Goal: Information Seeking & Learning: Learn about a topic

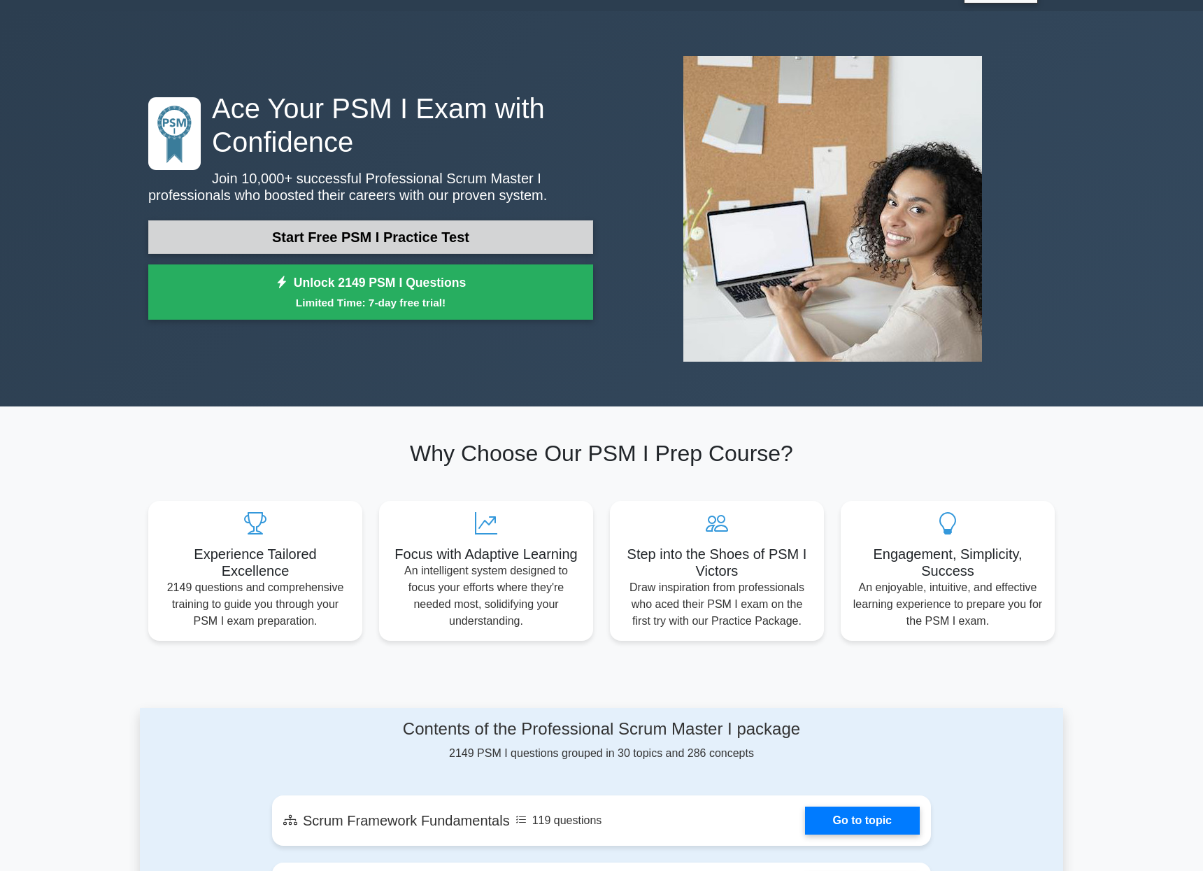
scroll to position [35, 0]
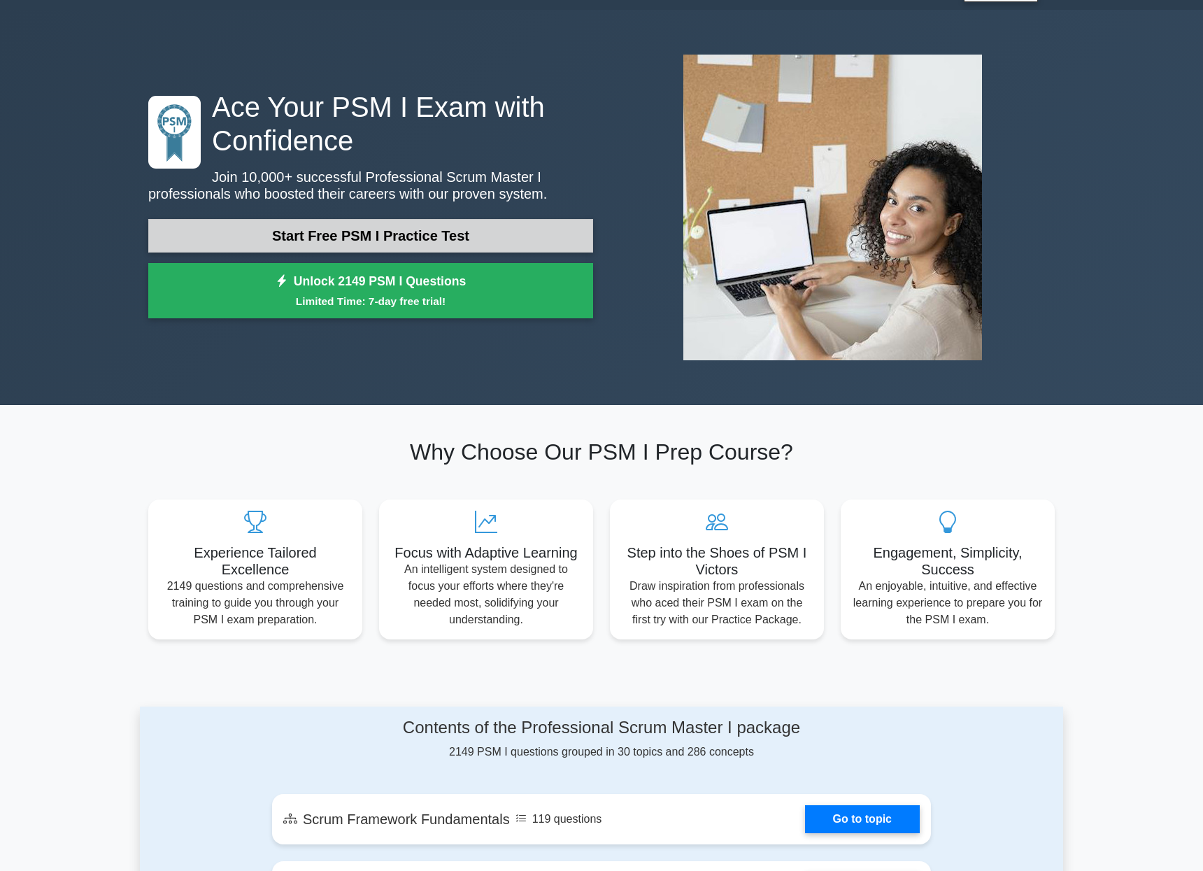
click at [418, 245] on link "Start Free PSM I Practice Test" at bounding box center [370, 236] width 445 height 34
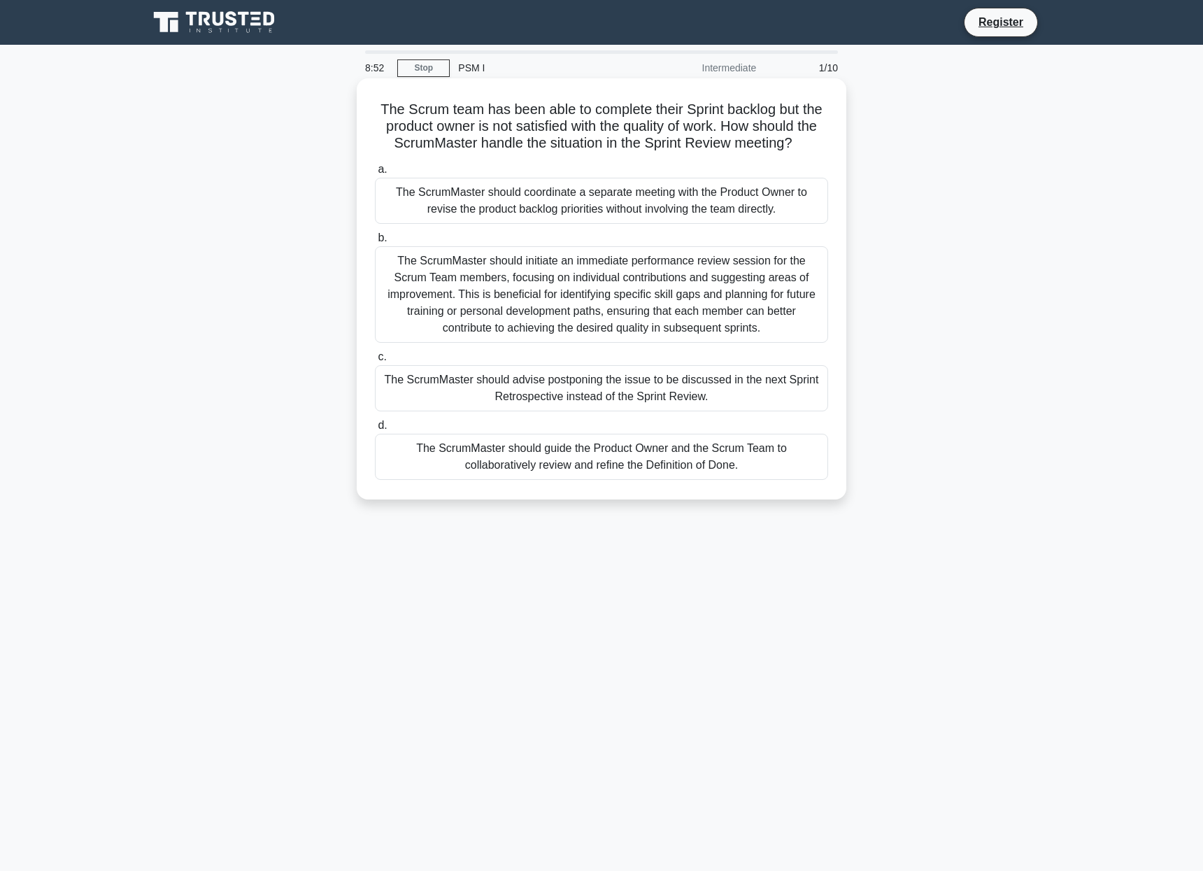
click at [572, 280] on div "The ScrumMaster should initiate an immediate performance review session for the…" at bounding box center [601, 294] width 453 height 97
click at [375, 243] on input "b. The ScrumMaster should initiate an immediate performance review session for …" at bounding box center [375, 238] width 0 height 9
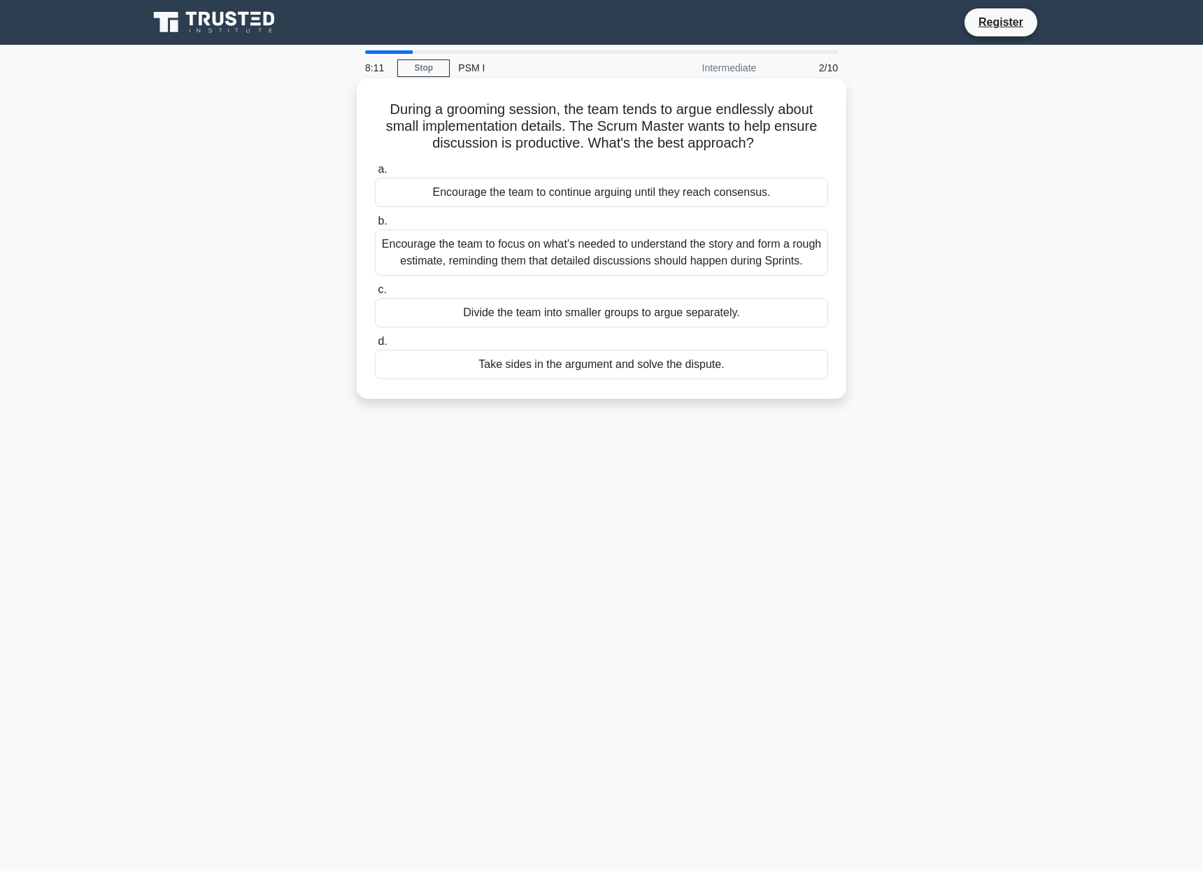
click at [567, 249] on div "Encourage the team to focus on what's needed to understand the story and form a…" at bounding box center [601, 252] width 453 height 46
click at [375, 226] on input "b. Encourage the team to focus on what's needed to understand the story and for…" at bounding box center [375, 221] width 0 height 9
click at [561, 246] on div "User Story Mapping can help to visualize the user's journey through the product…" at bounding box center [601, 252] width 453 height 46
click at [375, 226] on input "b. User Story Mapping can help to visualize the user's journey through the prod…" at bounding box center [375, 221] width 0 height 9
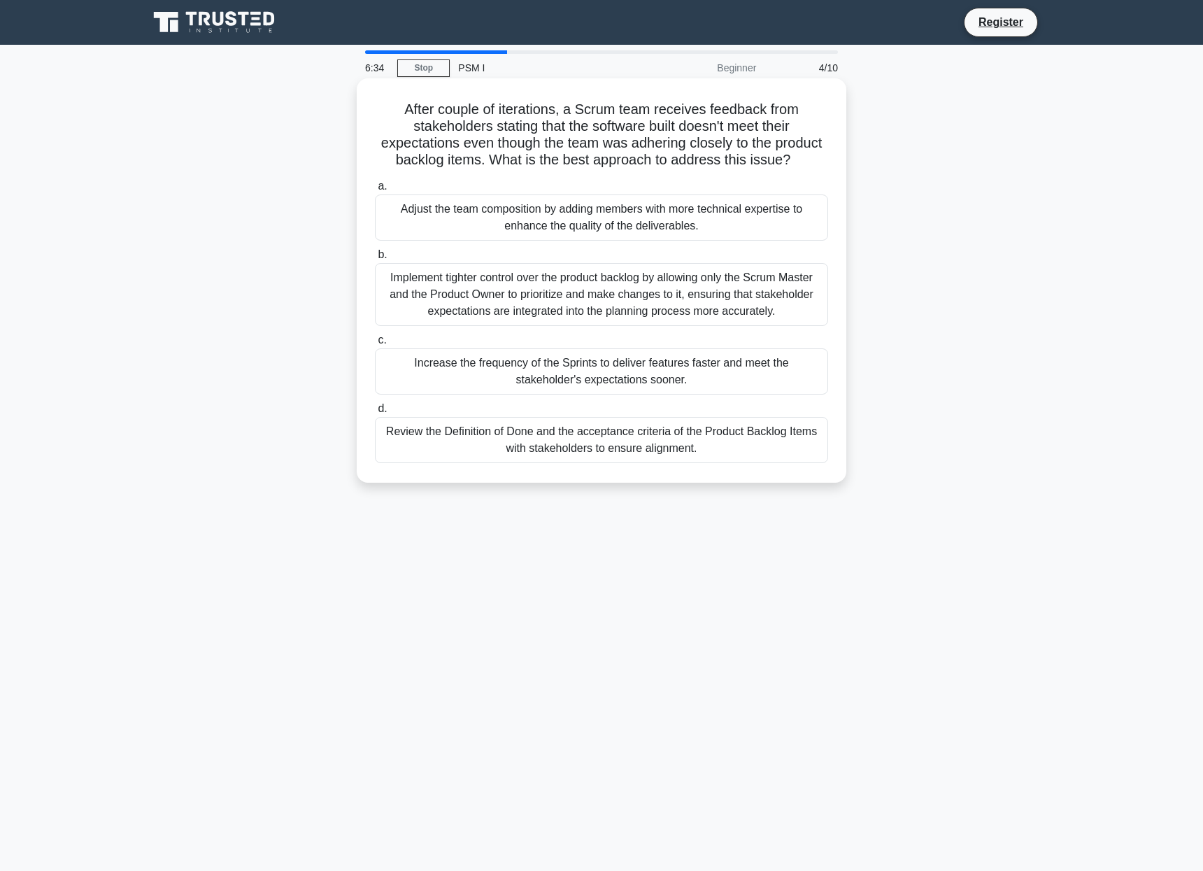
click at [684, 446] on div "Review the Definition of Done and the acceptance criteria of the Product Backlo…" at bounding box center [601, 440] width 453 height 46
click at [375, 413] on input "d. Review the Definition of Done and the acceptance criteria of the Product Bac…" at bounding box center [375, 408] width 0 height 9
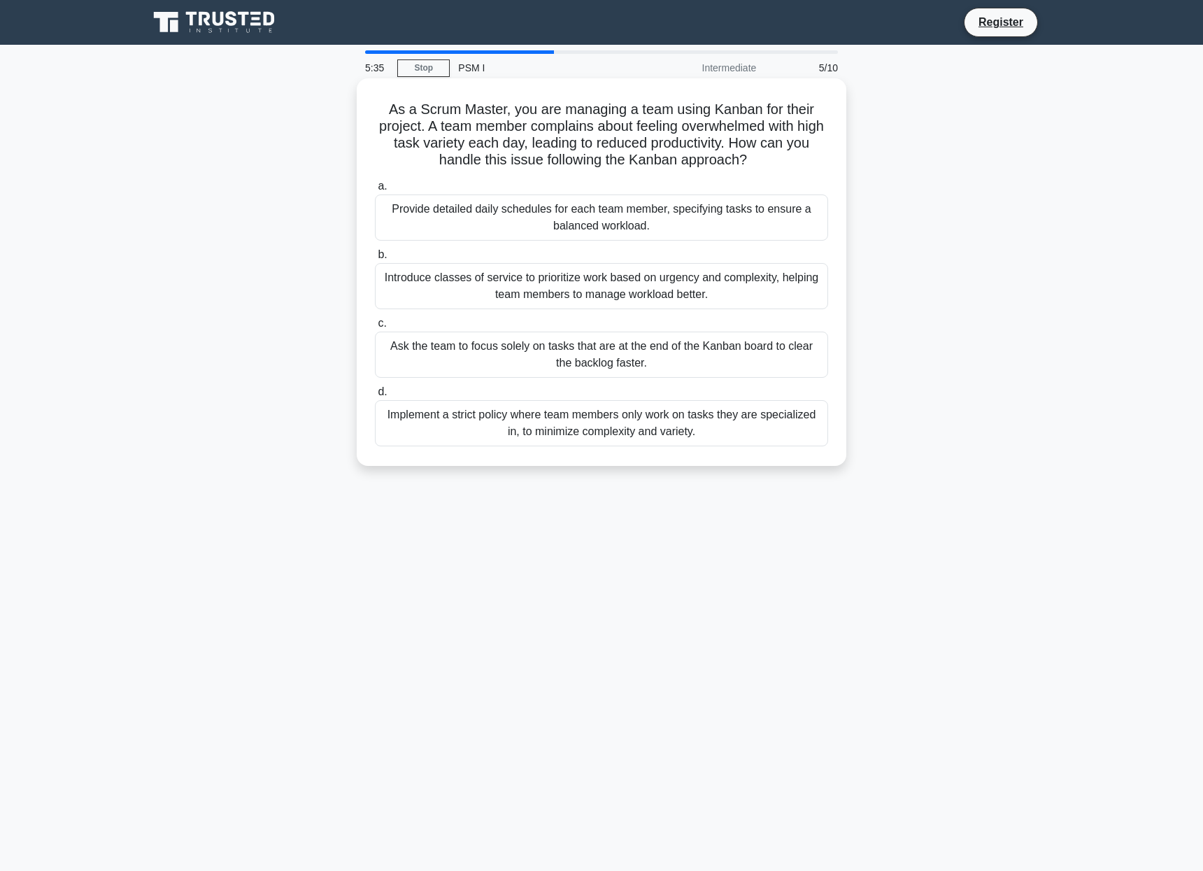
click at [690, 217] on div "Provide detailed daily schedules for each team member, specifying tasks to ensu…" at bounding box center [601, 217] width 453 height 46
click at [375, 191] on input "a. Provide detailed daily schedules for each team member, specifying tasks to e…" at bounding box center [375, 186] width 0 height 9
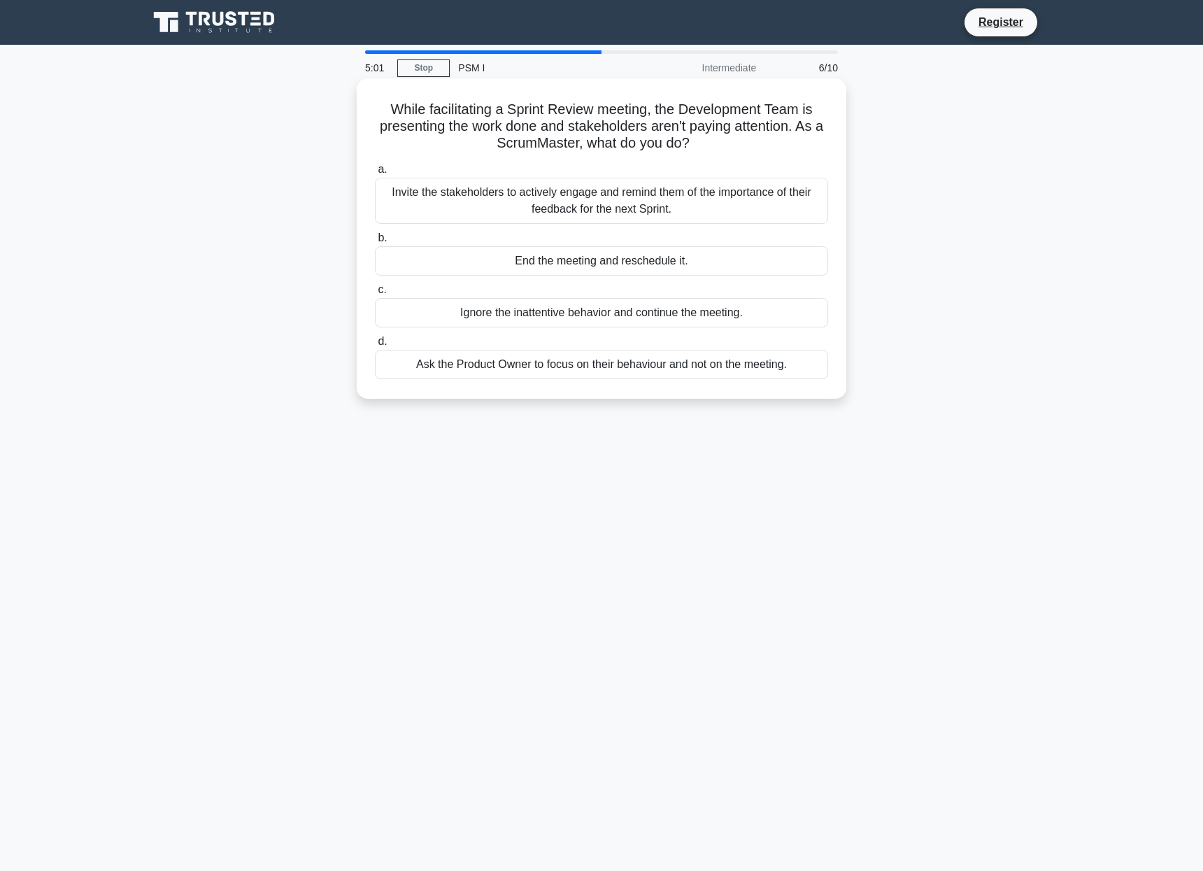
click at [702, 209] on div "Invite the stakeholders to actively engage and remind them of the importance of…" at bounding box center [601, 201] width 453 height 46
click at [375, 174] on input "a. Invite the stakeholders to actively engage and remind them of the importance…" at bounding box center [375, 169] width 0 height 9
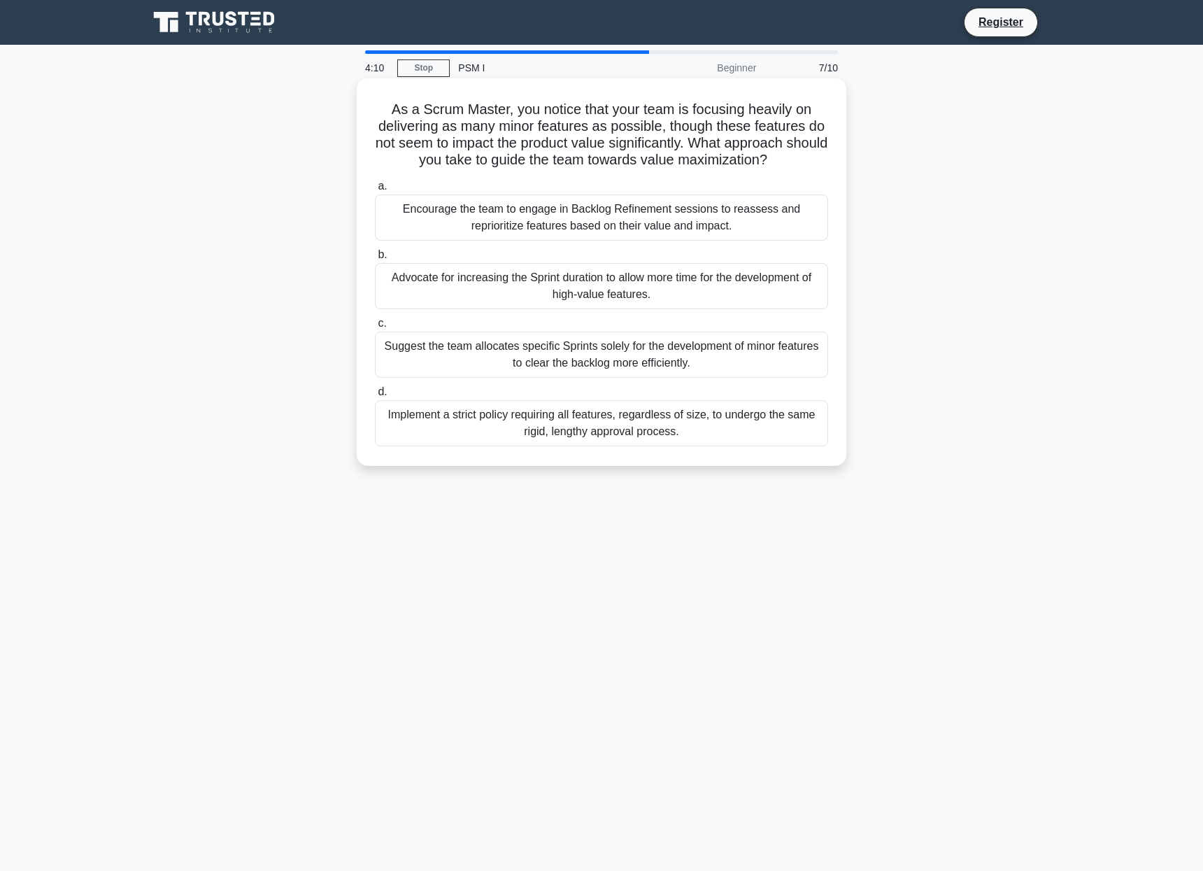
click at [745, 222] on div "Encourage the team to engage in Backlog Refinement sessions to reassess and rep…" at bounding box center [601, 217] width 453 height 46
click at [375, 191] on input "a. Encourage the team to engage in Backlog Refinement sessions to reassess and …" at bounding box center [375, 186] width 0 height 9
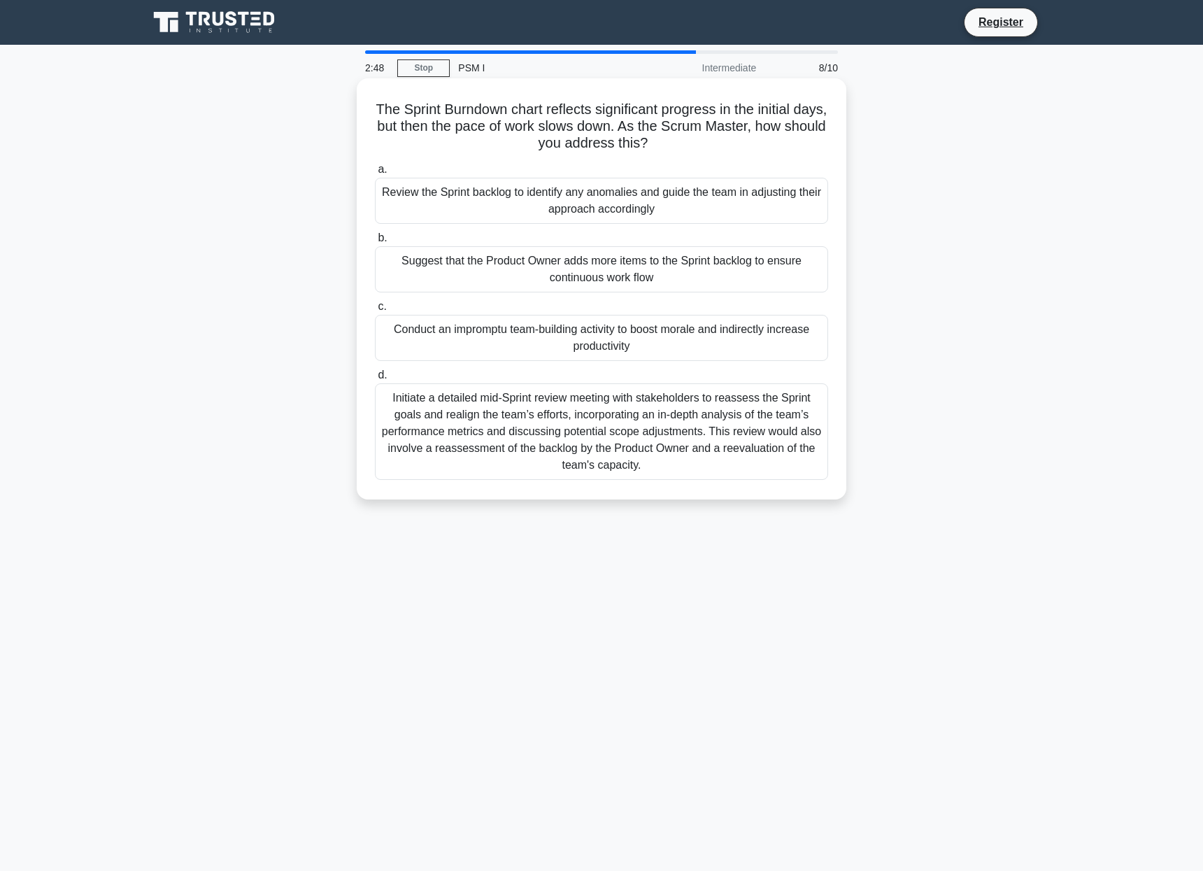
click at [711, 205] on div "Review the Sprint backlog to identify any anomalies and guide the team in adjus…" at bounding box center [601, 201] width 453 height 46
click at [375, 174] on input "a. Review the Sprint backlog to identify any anomalies and guide the team in ad…" at bounding box center [375, 169] width 0 height 9
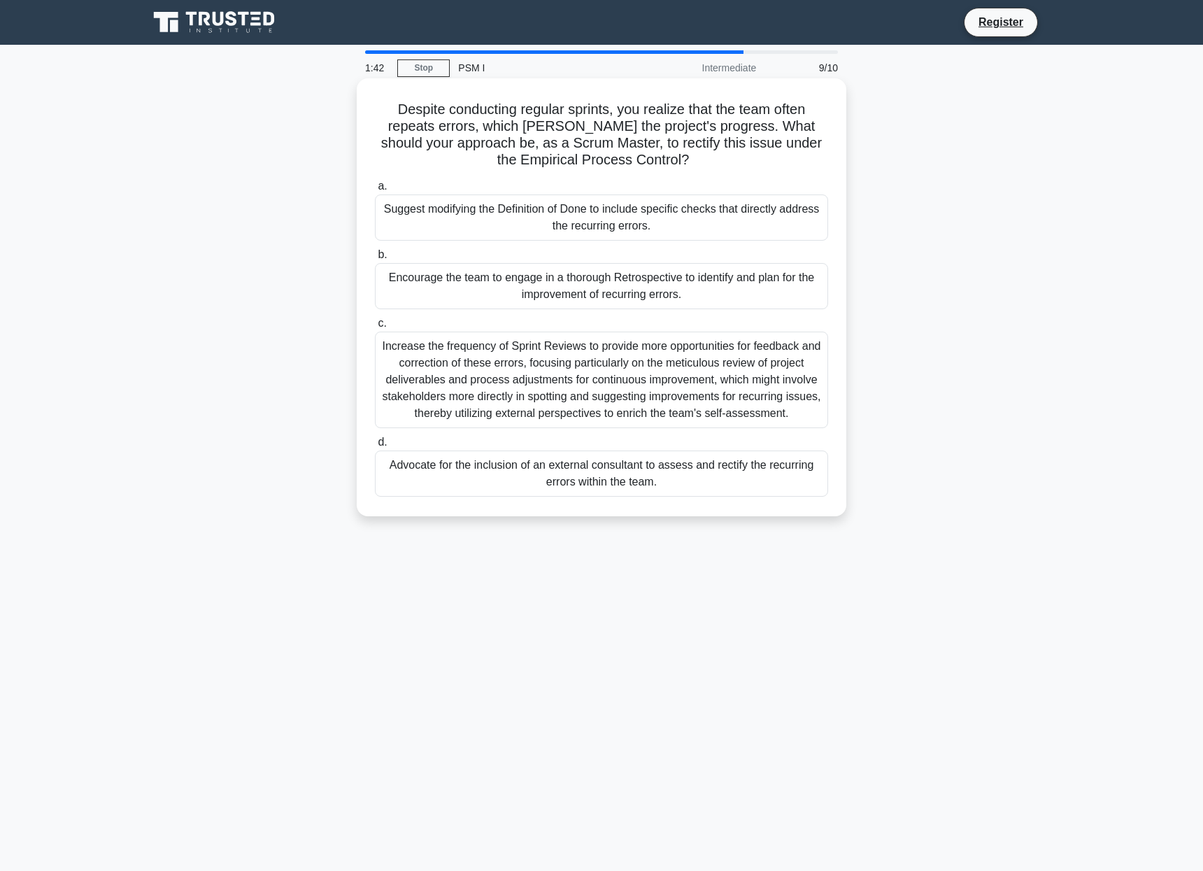
click at [727, 293] on div "Encourage the team to engage in a thorough Retrospective to identify and plan f…" at bounding box center [601, 286] width 453 height 46
click at [375, 260] on input "b. Encourage the team to engage in a thorough Retrospective to identify and pla…" at bounding box center [375, 254] width 0 height 9
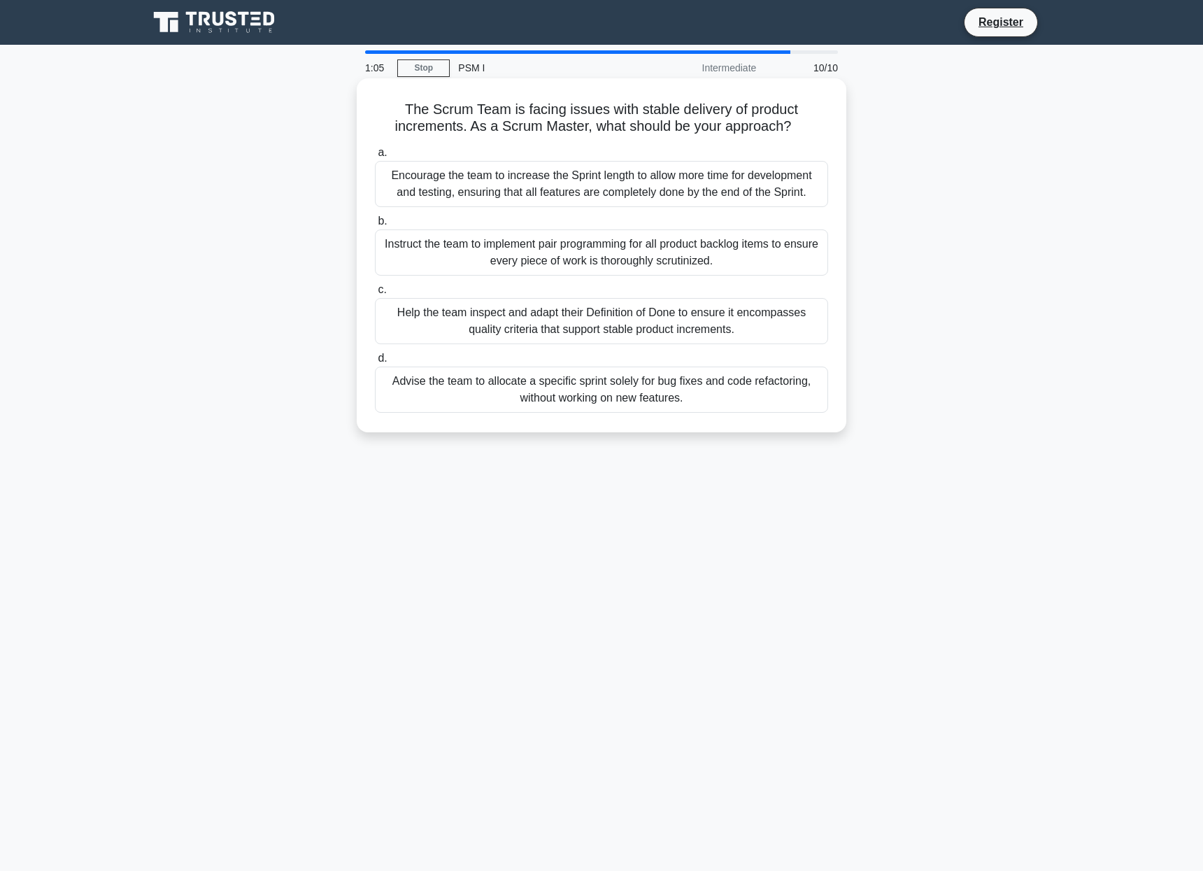
click at [752, 327] on div "Help the team inspect and adapt their Definition of Done to ensure it encompass…" at bounding box center [601, 321] width 453 height 46
click at [375, 294] on input "c. Help the team inspect and adapt their Definition of Done to ensure it encomp…" at bounding box center [375, 289] width 0 height 9
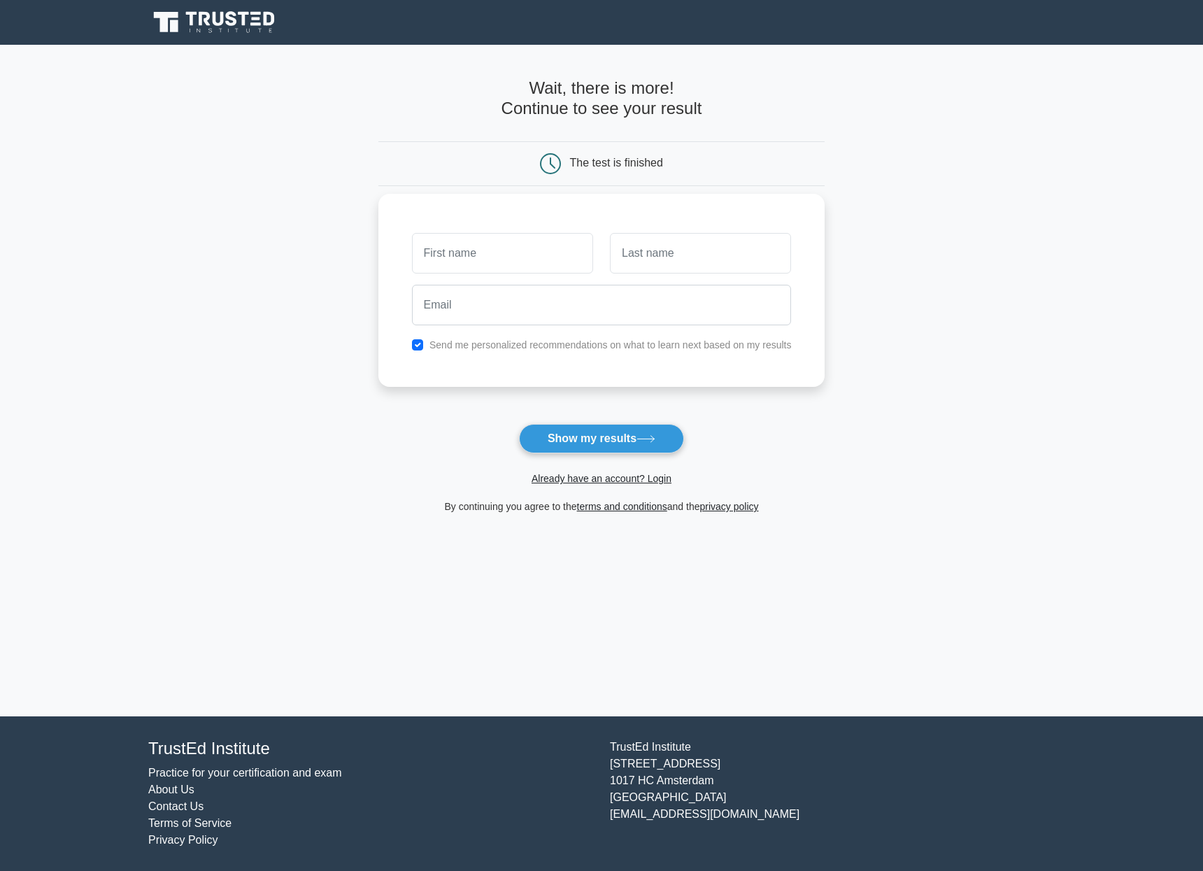
click at [568, 251] on input "text" at bounding box center [502, 253] width 181 height 41
type input "Silviya"
click at [676, 260] on input "text" at bounding box center [700, 253] width 181 height 41
type input "Stoitseva"
click at [652, 305] on input "email" at bounding box center [602, 305] width 380 height 41
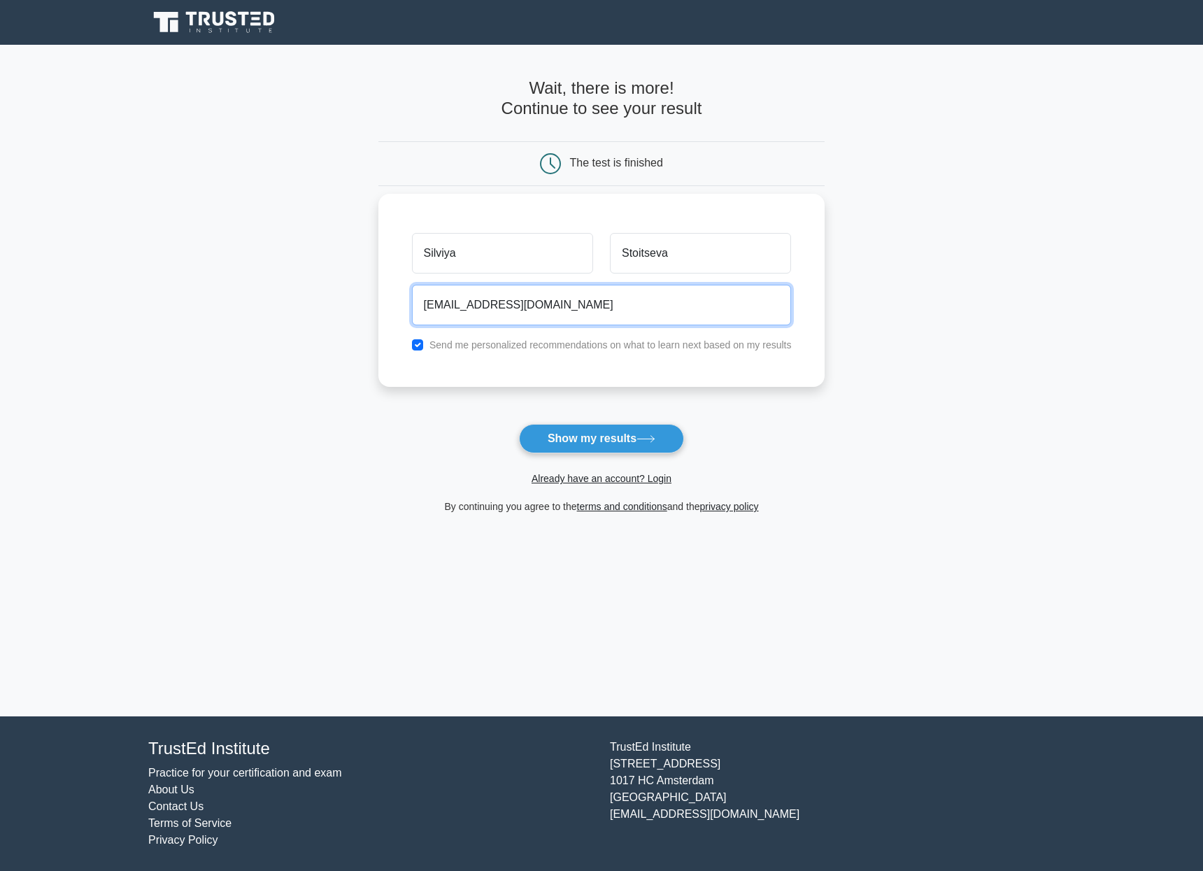
click at [524, 297] on input "stoitseva@gmx.de" at bounding box center [602, 305] width 380 height 41
drag, startPoint x: 527, startPoint y: 304, endPoint x: 420, endPoint y: 301, distance: 107.1
click at [420, 301] on input "stoitseva@gmx.de" at bounding box center [602, 305] width 380 height 41
type input "silviya.stoitseva@adesso.ch"
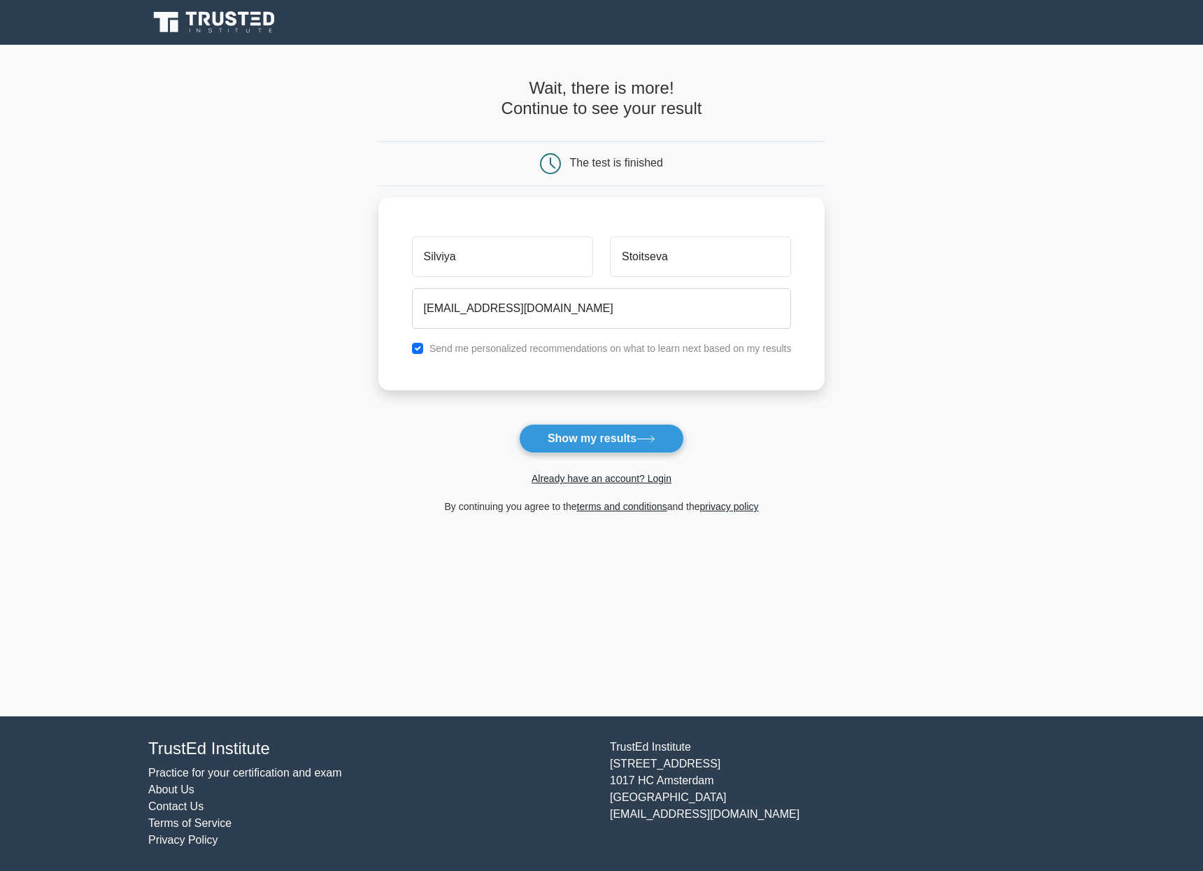
click at [605, 445] on button "Show my results" at bounding box center [601, 438] width 165 height 29
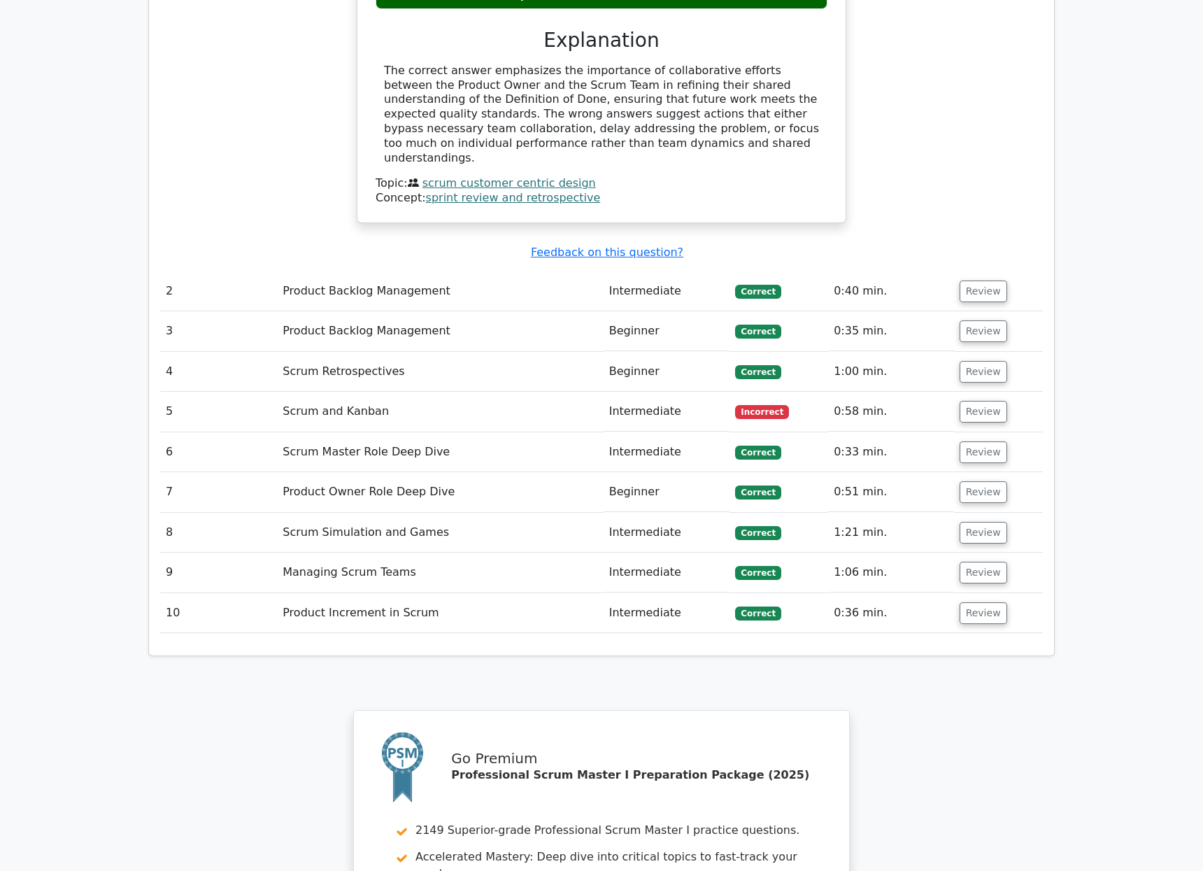
scroll to position [1740, 0]
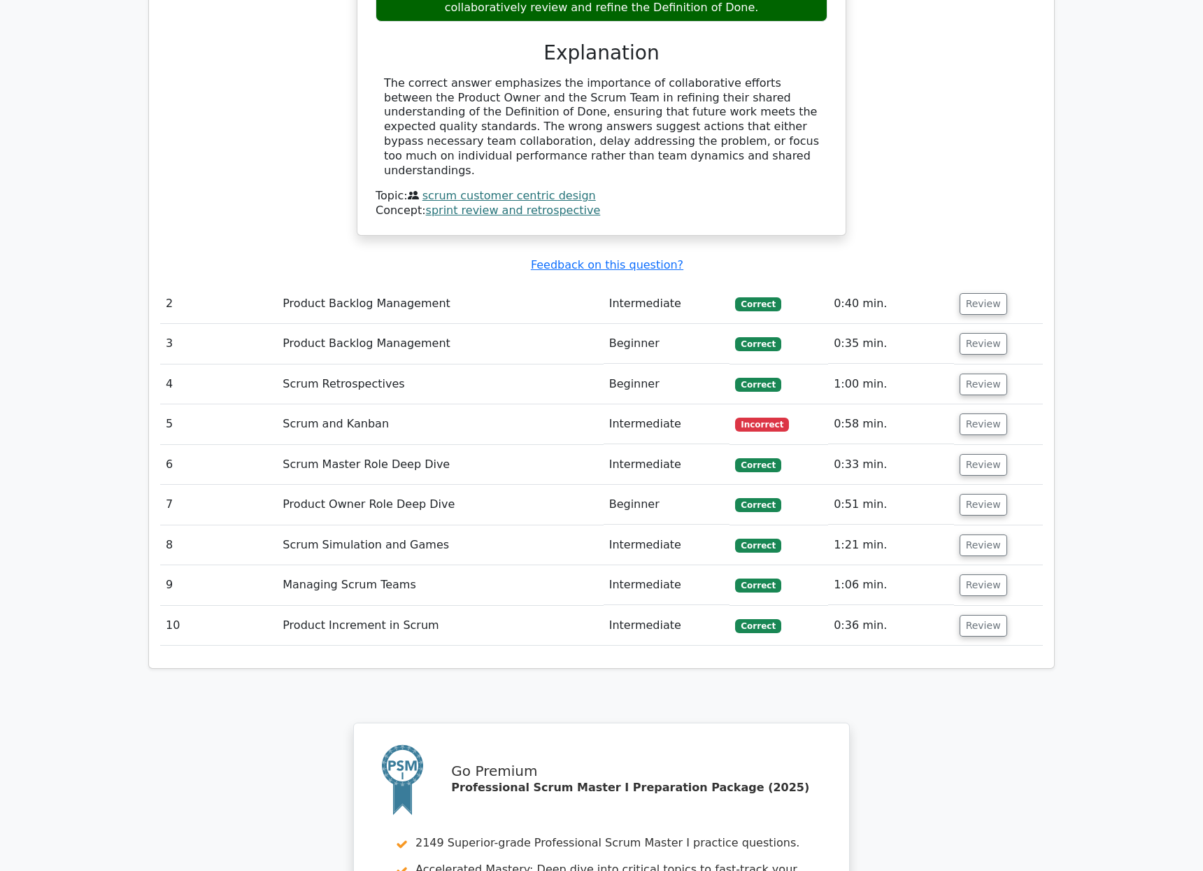
click at [371, 404] on td "Scrum and Kanban" at bounding box center [440, 424] width 326 height 40
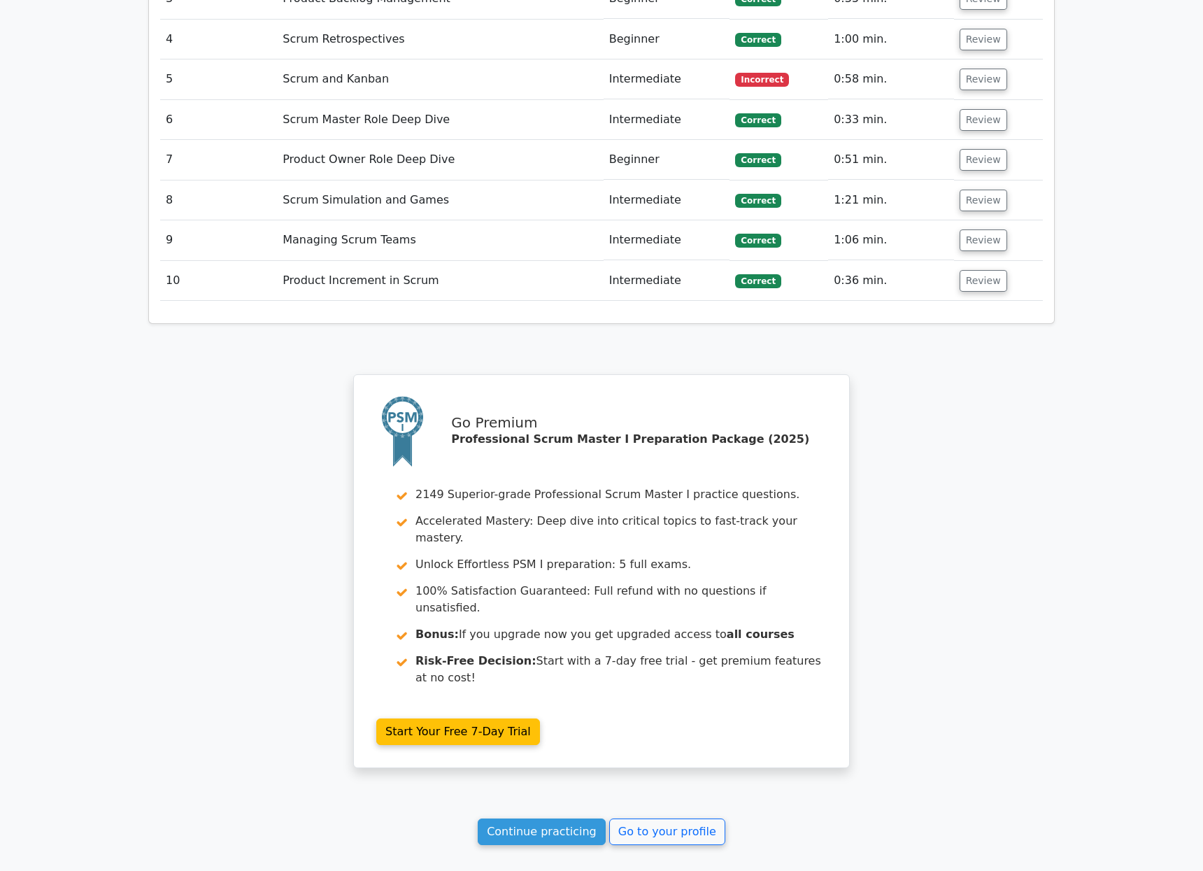
scroll to position [2135, 0]
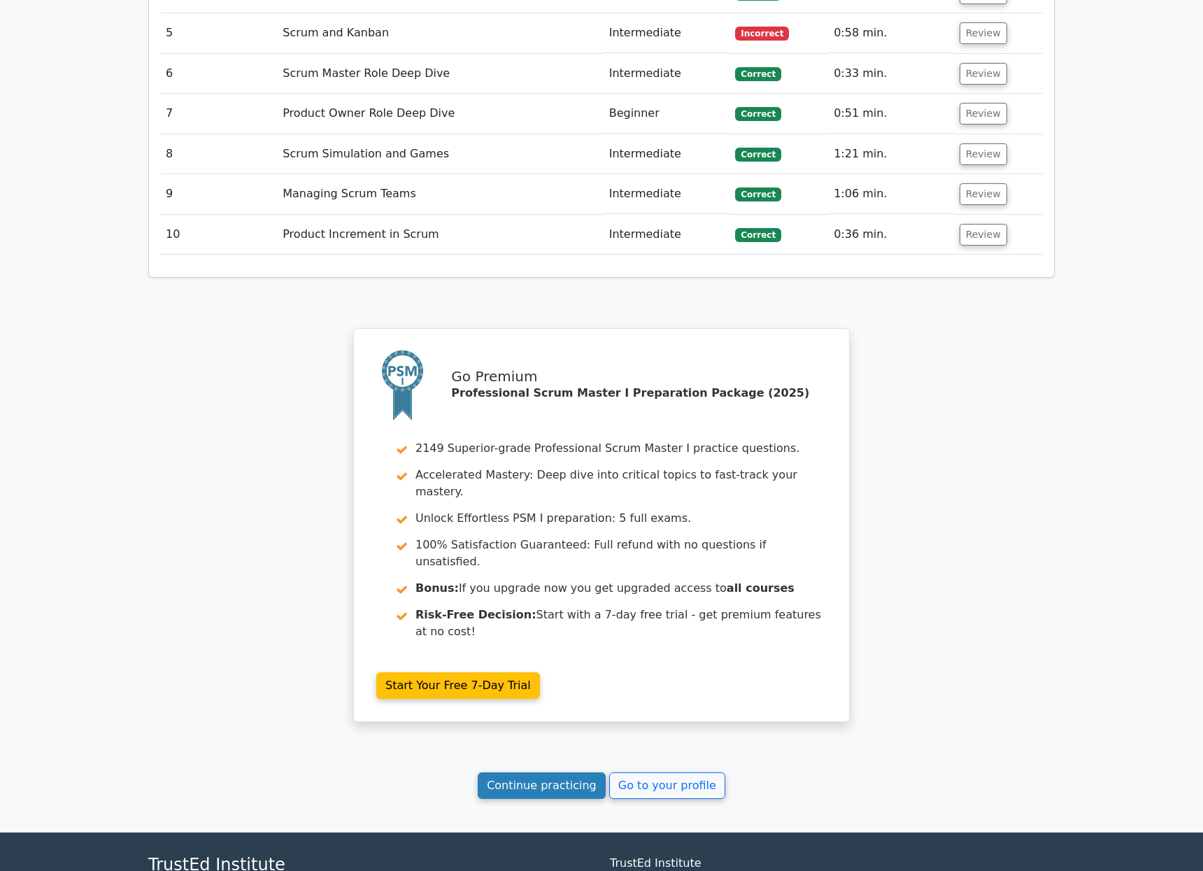
click at [586, 772] on link "Continue practicing" at bounding box center [542, 785] width 128 height 27
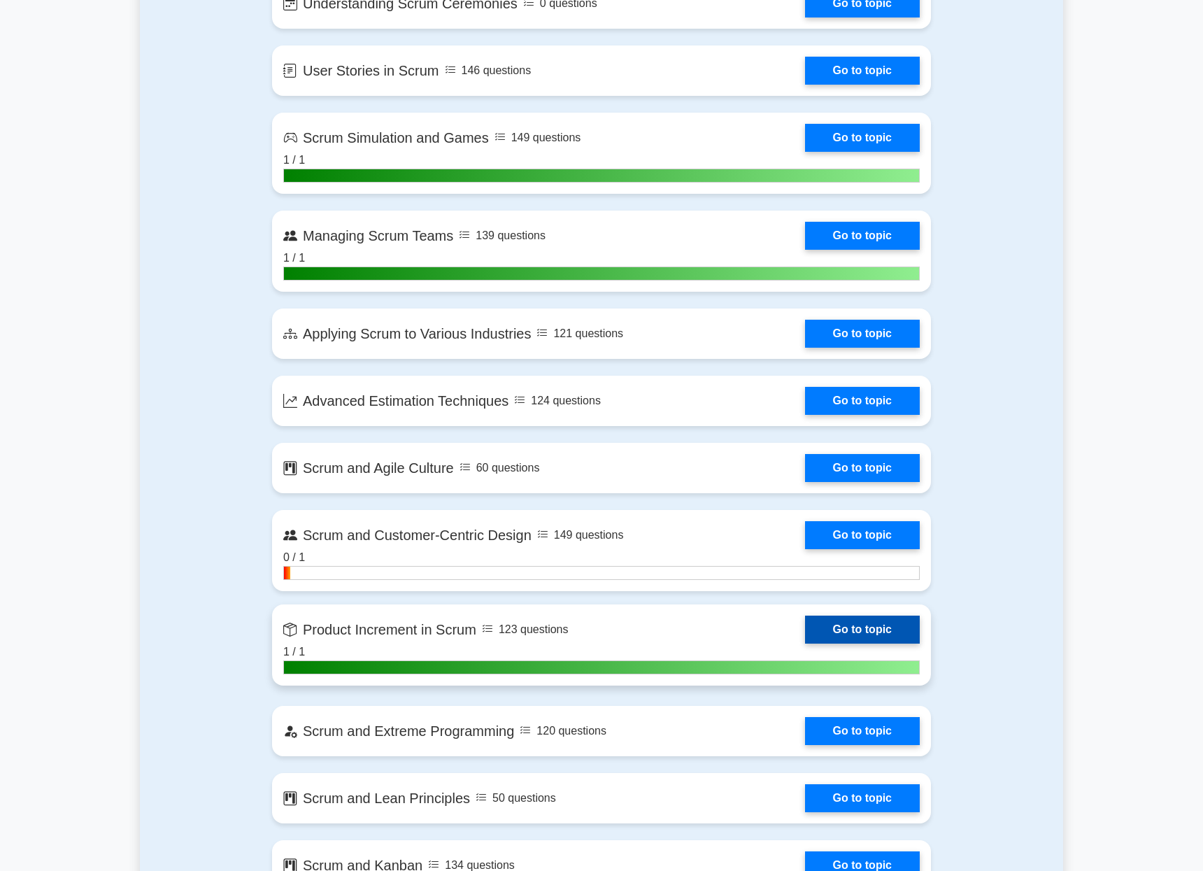
scroll to position [2349, 0]
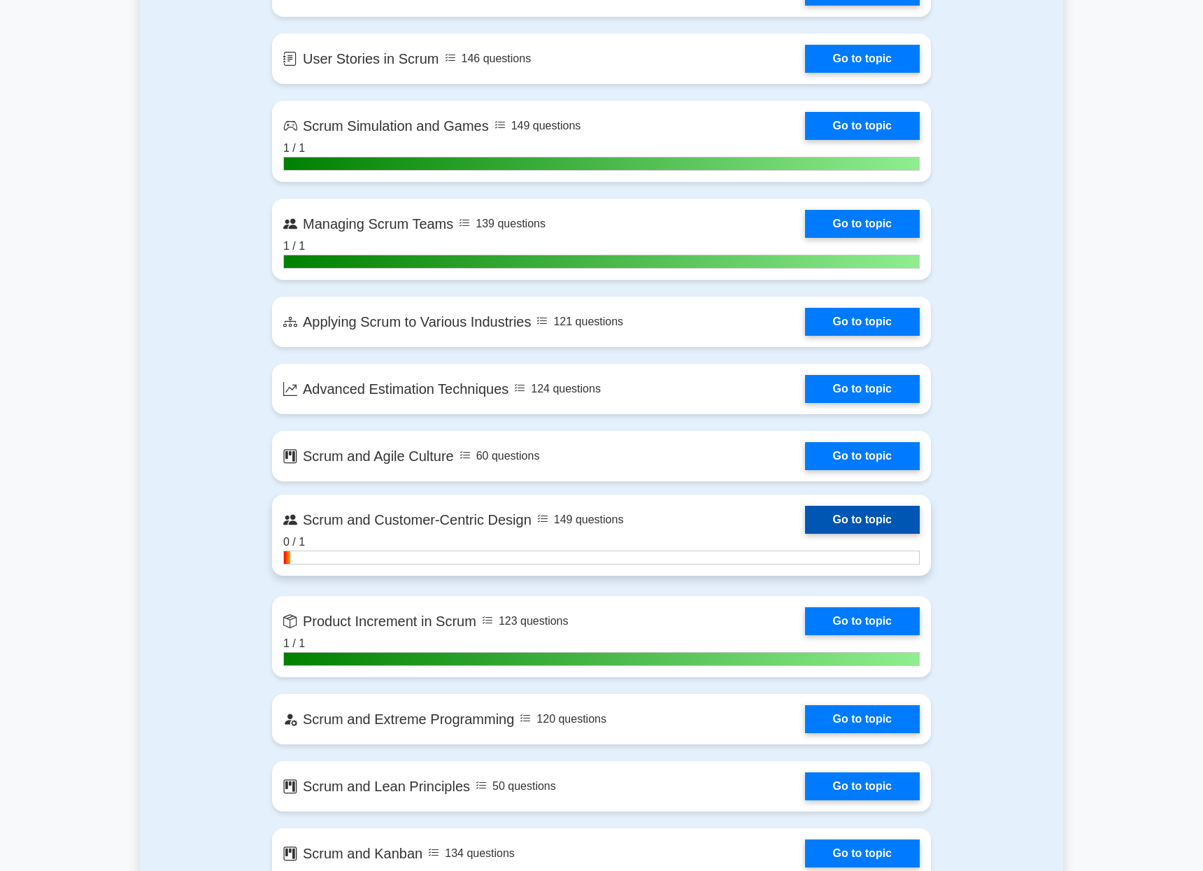
click at [805, 534] on link "Go to topic" at bounding box center [862, 520] width 115 height 28
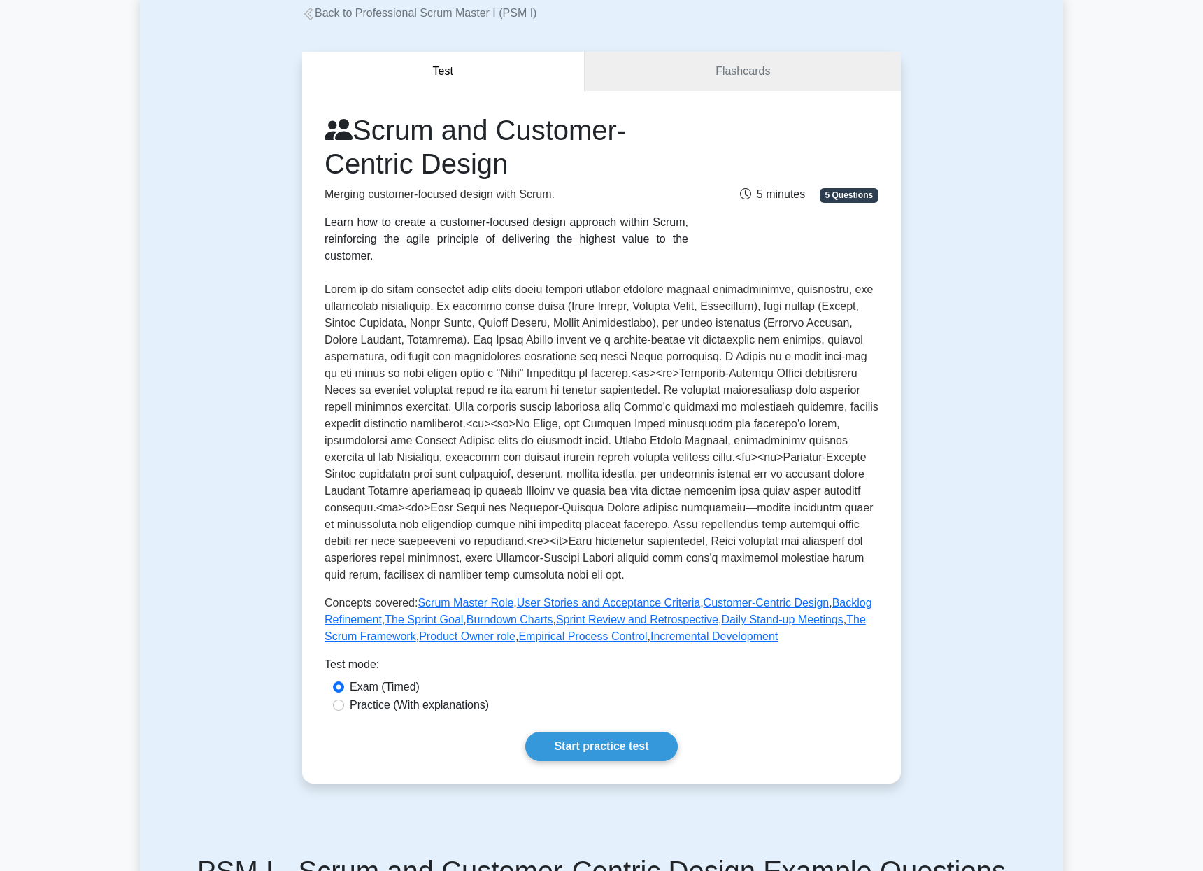
scroll to position [90, 0]
